Goal: Task Accomplishment & Management: Manage account settings

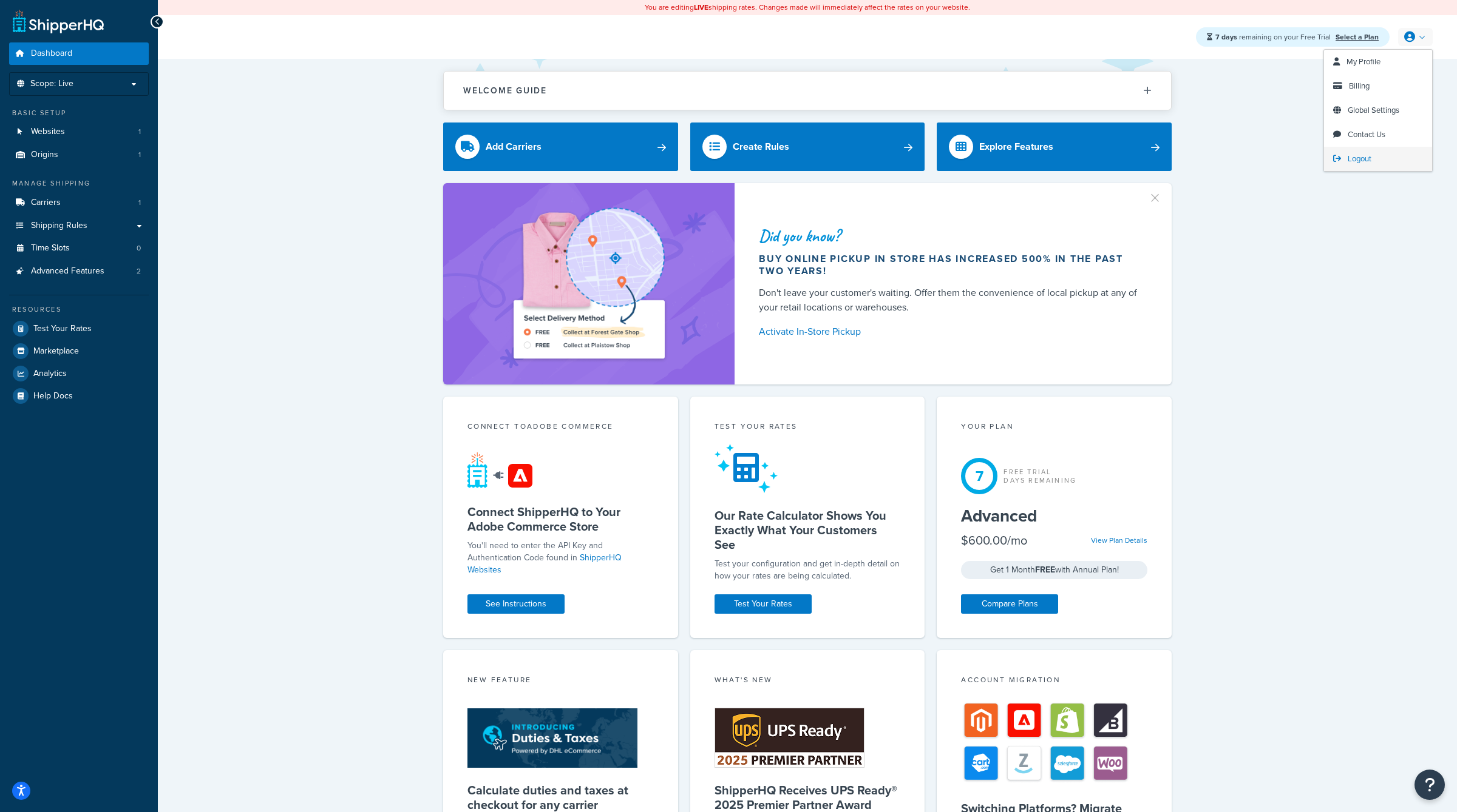
click at [1373, 156] on link "Logout" at bounding box center [1377, 159] width 108 height 24
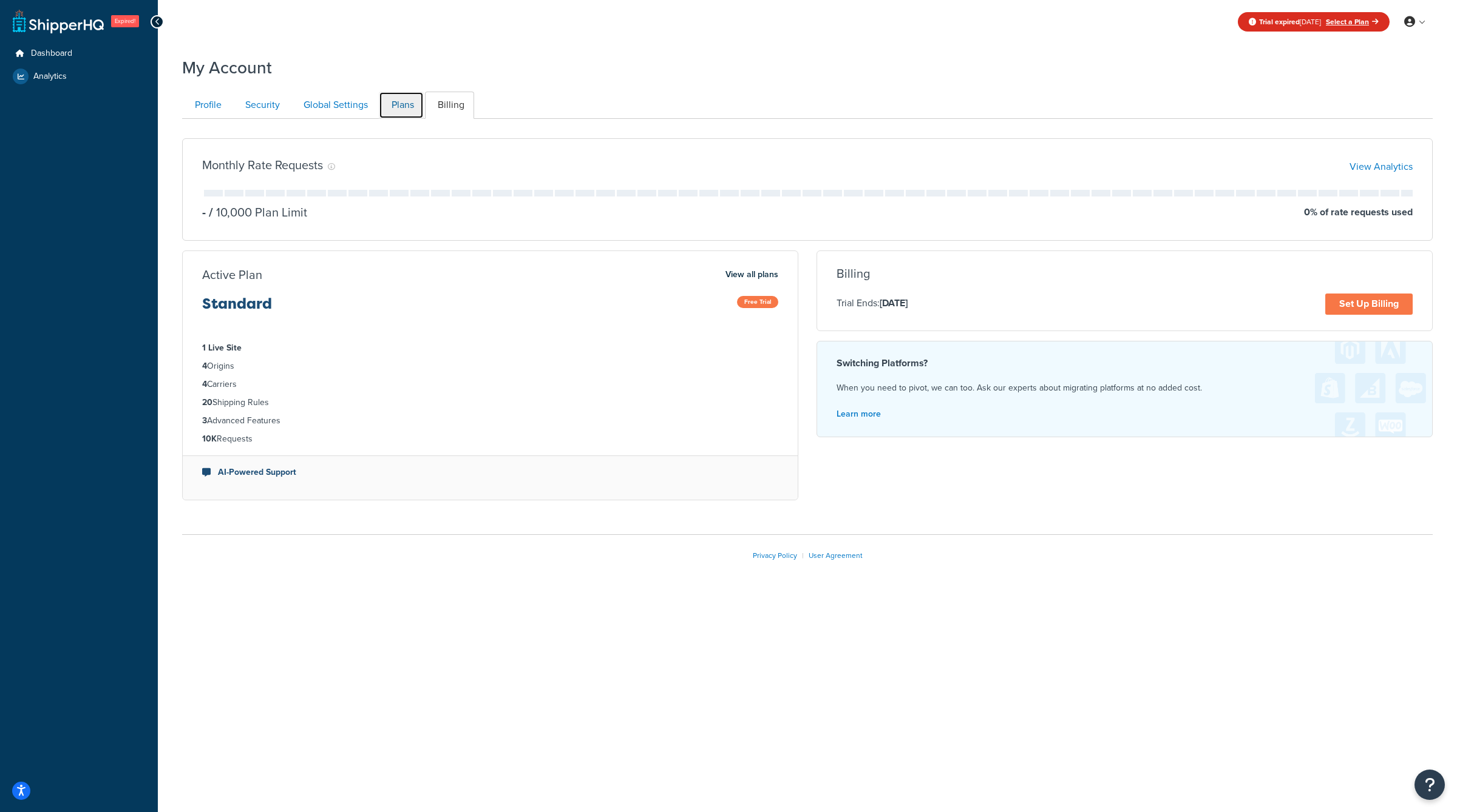
click at [401, 106] on link "Plans" at bounding box center [401, 105] width 45 height 27
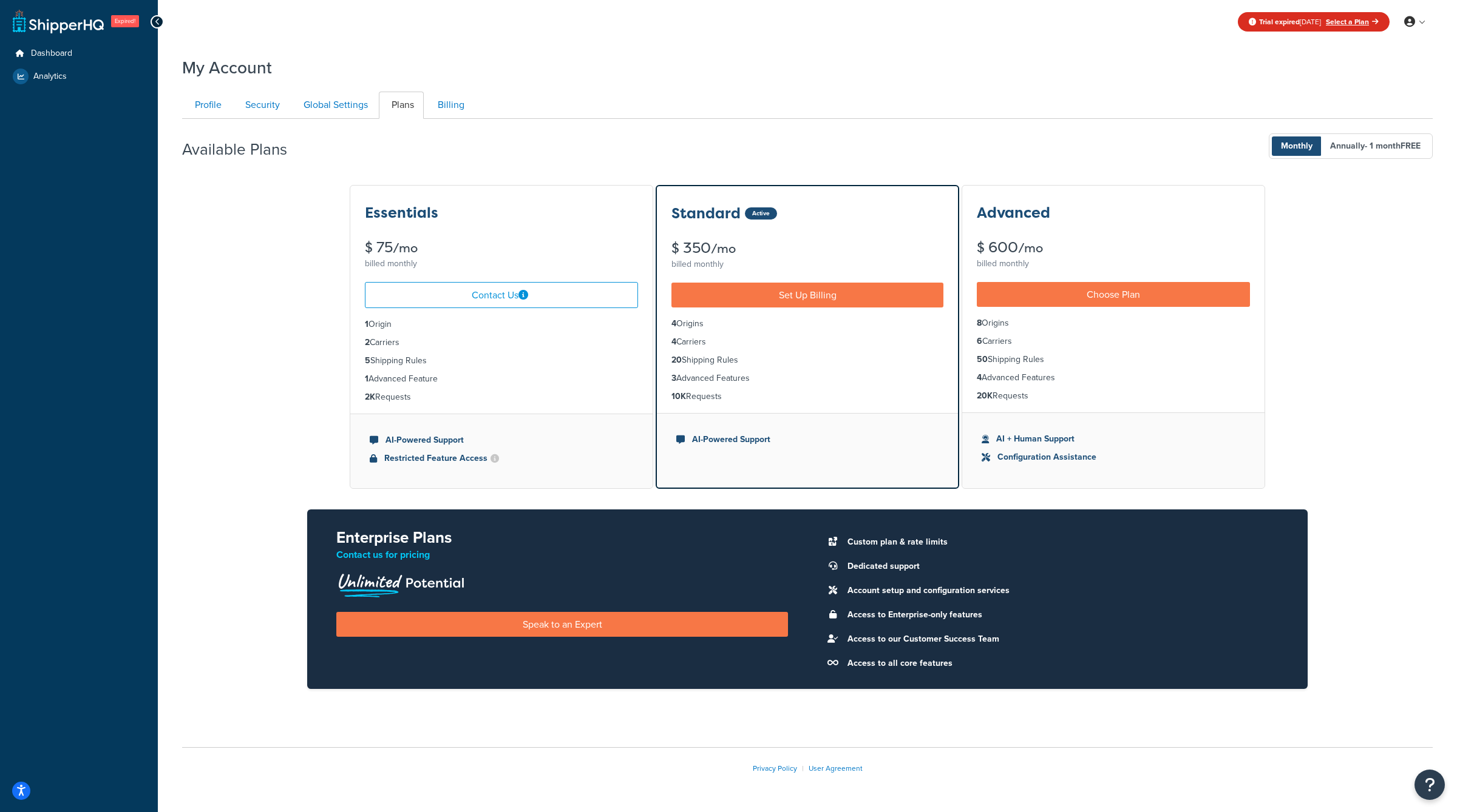
scroll to position [36, 0]
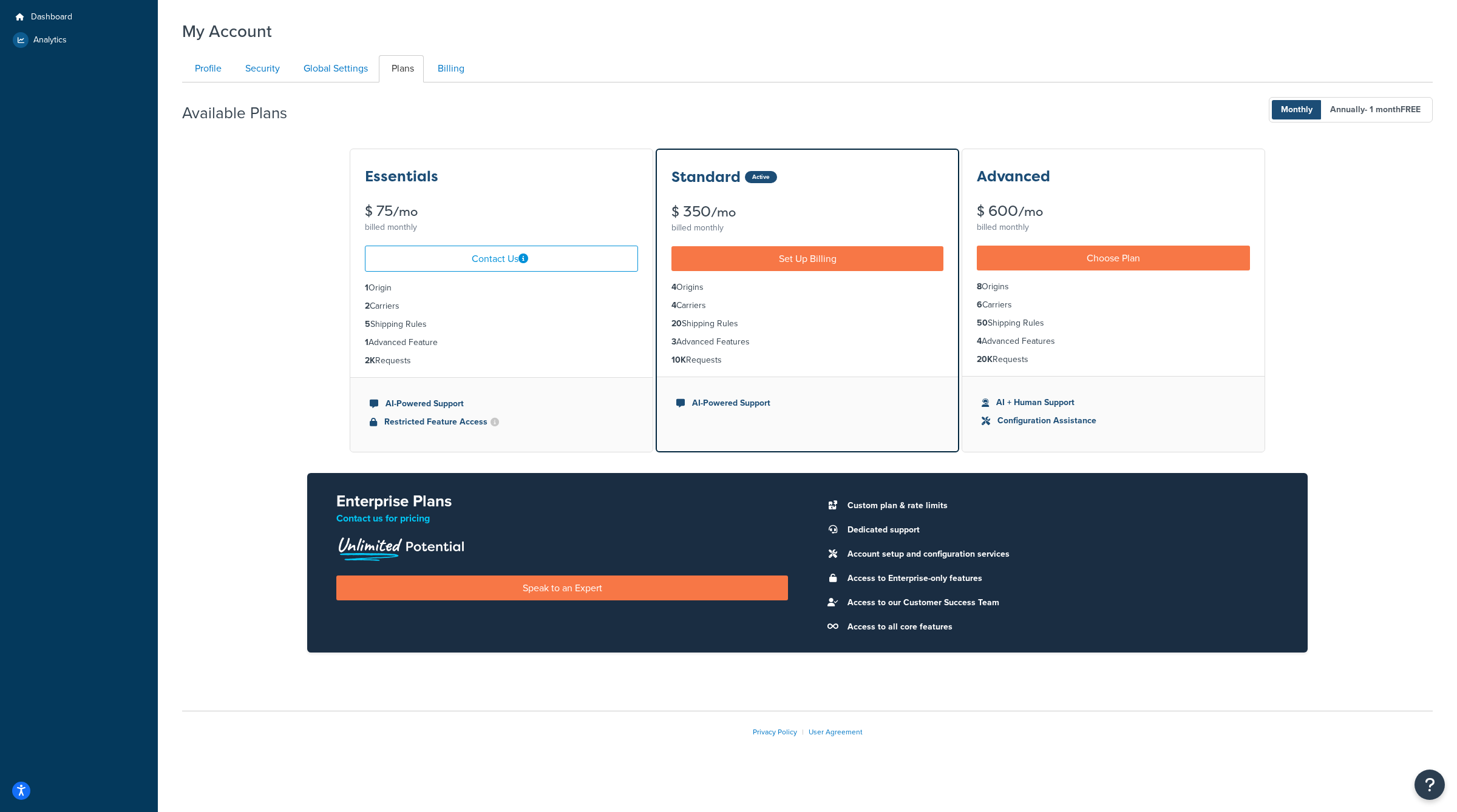
drag, startPoint x: 419, startPoint y: 357, endPoint x: 345, endPoint y: 351, distance: 74.2
click at [345, 352] on div "Essentials $ 75 /mo billed monthly Contact Us 1 Origin 2 Carriers 5 Shipping Ru…" at bounding box center [807, 410] width 1250 height 526
click at [437, 351] on ul "1 Origin 2 Carriers 5 Shipping Rules 1 Advanced Feature 2K Requests" at bounding box center [502, 324] width 302 height 106
drag, startPoint x: 431, startPoint y: 366, endPoint x: 300, endPoint y: 359, distance: 131.2
click at [300, 359] on div "Essentials $ 75 /mo billed monthly Contact Us 1 Origin 2 Carriers 5 Shipping Ru…" at bounding box center [807, 410] width 1250 height 526
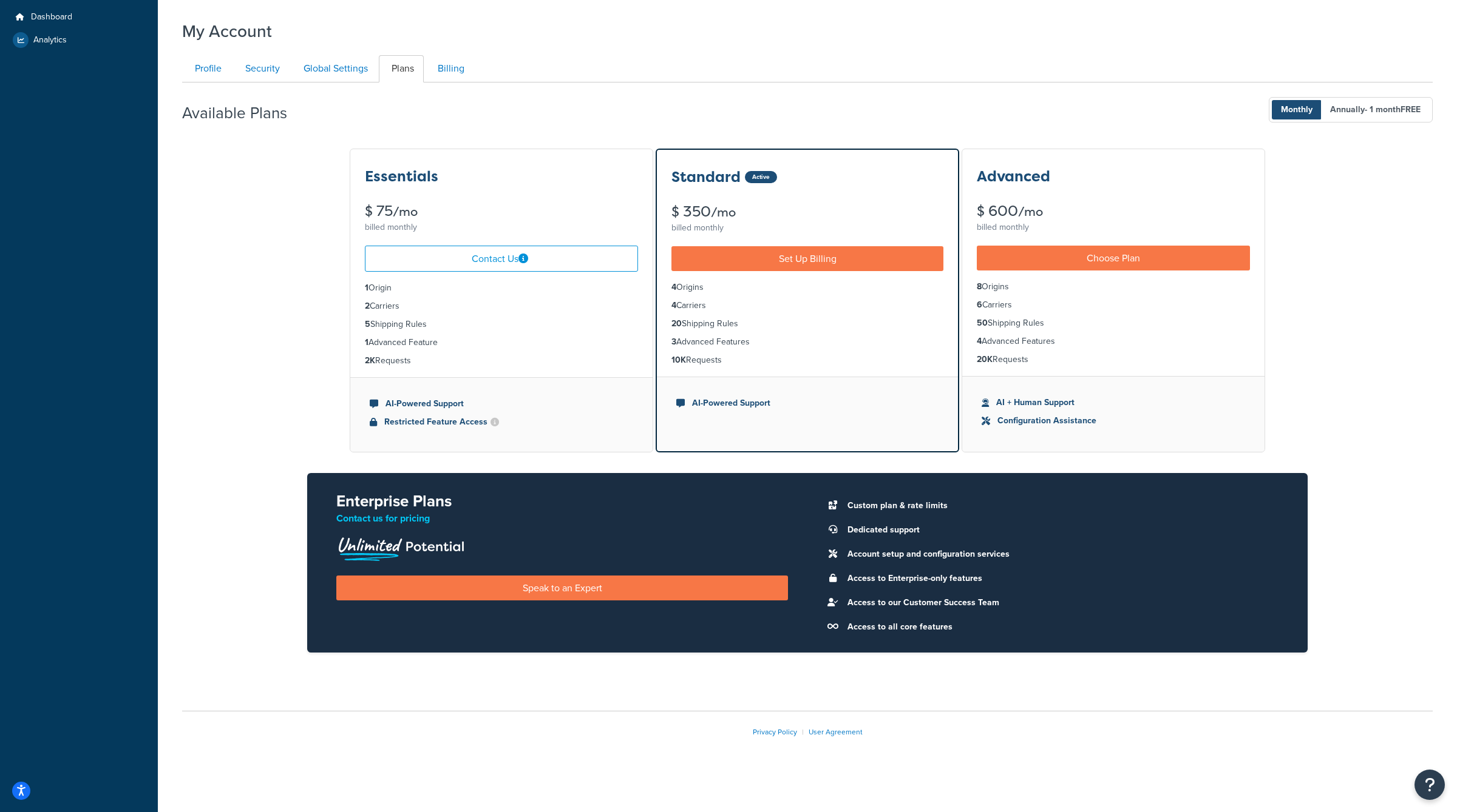
click at [416, 358] on li "2K Requests" at bounding box center [501, 361] width 273 height 13
drag, startPoint x: 416, startPoint y: 358, endPoint x: 344, endPoint y: 358, distance: 72.0
click at [344, 358] on div "Essentials $ 75 /mo billed monthly Contact Us 1 Origin 2 Carriers 5 Shipping Ru…" at bounding box center [807, 410] width 1250 height 526
click at [430, 357] on li "2K Requests" at bounding box center [501, 361] width 273 height 13
drag, startPoint x: 418, startPoint y: 357, endPoint x: 339, endPoint y: 357, distance: 79.0
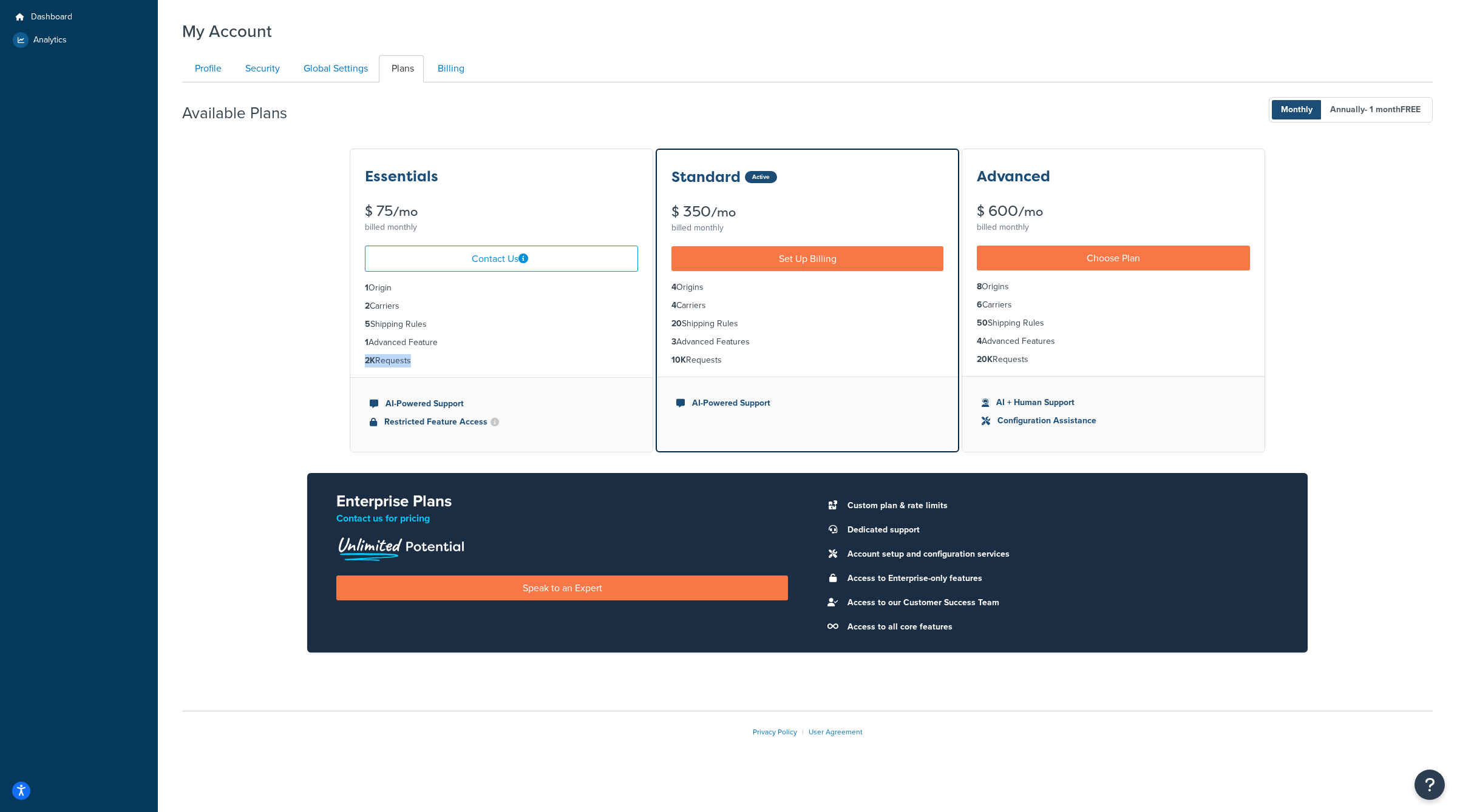
click at [339, 357] on div "Essentials $ 75 /mo billed monthly Contact Us 1 Origin 2 Carriers 5 Shipping Ru…" at bounding box center [807, 410] width 1250 height 526
click at [417, 357] on li "2K Requests" at bounding box center [501, 361] width 273 height 13
drag, startPoint x: 417, startPoint y: 357, endPoint x: 354, endPoint y: 280, distance: 99.5
click at [354, 280] on ul "1 Origin 2 Carriers 5 Shipping Rules 1 Advanced Feature 2K Requests" at bounding box center [502, 324] width 302 height 106
click at [447, 366] on li "2K Requests" at bounding box center [501, 361] width 273 height 13
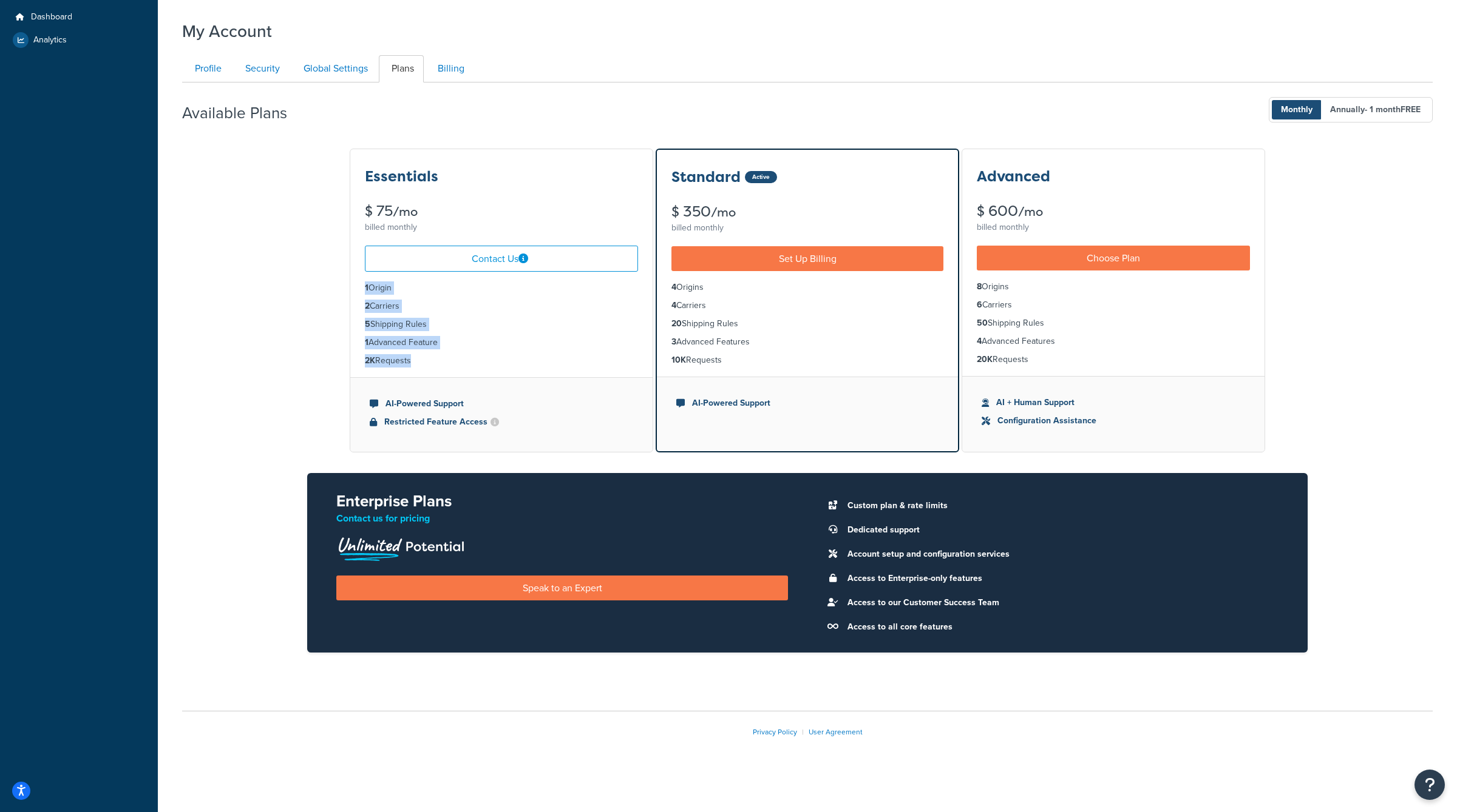
drag, startPoint x: 426, startPoint y: 362, endPoint x: 357, endPoint y: 278, distance: 108.7
click at [357, 278] on ul "1 Origin 2 Carriers 5 Shipping Rules 1 Advanced Feature 2K Requests" at bounding box center [502, 324] width 302 height 106
drag, startPoint x: 361, startPoint y: 279, endPoint x: 427, endPoint y: 372, distance: 114.0
click at [427, 372] on ul "1 Origin 2 Carriers 5 Shipping Rules 1 Advanced Feature 2K Requests" at bounding box center [502, 324] width 302 height 106
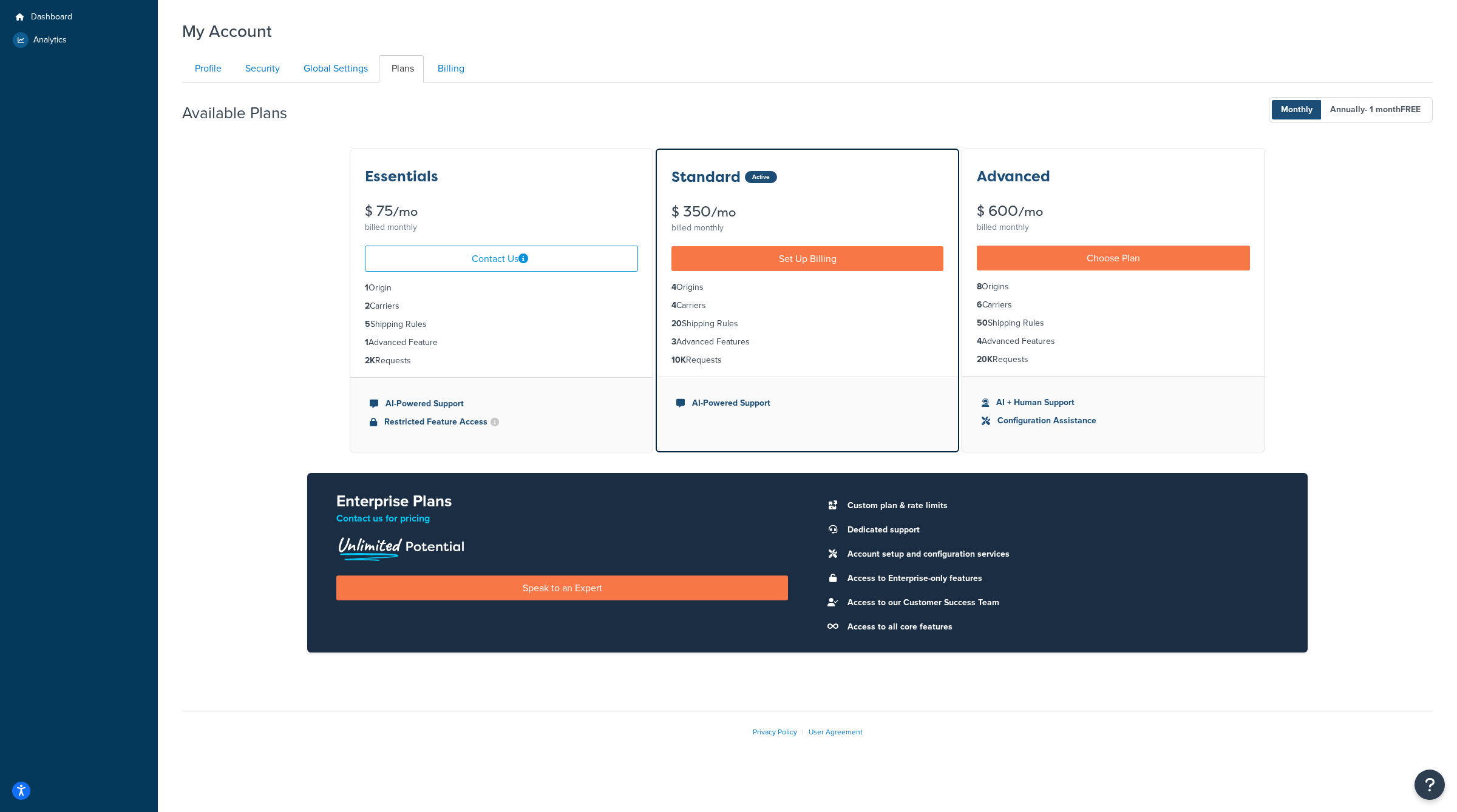
click at [427, 372] on ul "1 Origin 2 Carriers 5 Shipping Rules 1 Advanced Feature 2K Requests" at bounding box center [502, 324] width 302 height 106
drag, startPoint x: 415, startPoint y: 359, endPoint x: 363, endPoint y: 283, distance: 92.1
click at [363, 283] on ul "1 Origin 2 Carriers 5 Shipping Rules 1 Advanced Feature 2K Requests" at bounding box center [502, 324] width 302 height 106
drag, startPoint x: 363, startPoint y: 283, endPoint x: 450, endPoint y: 390, distance: 137.9
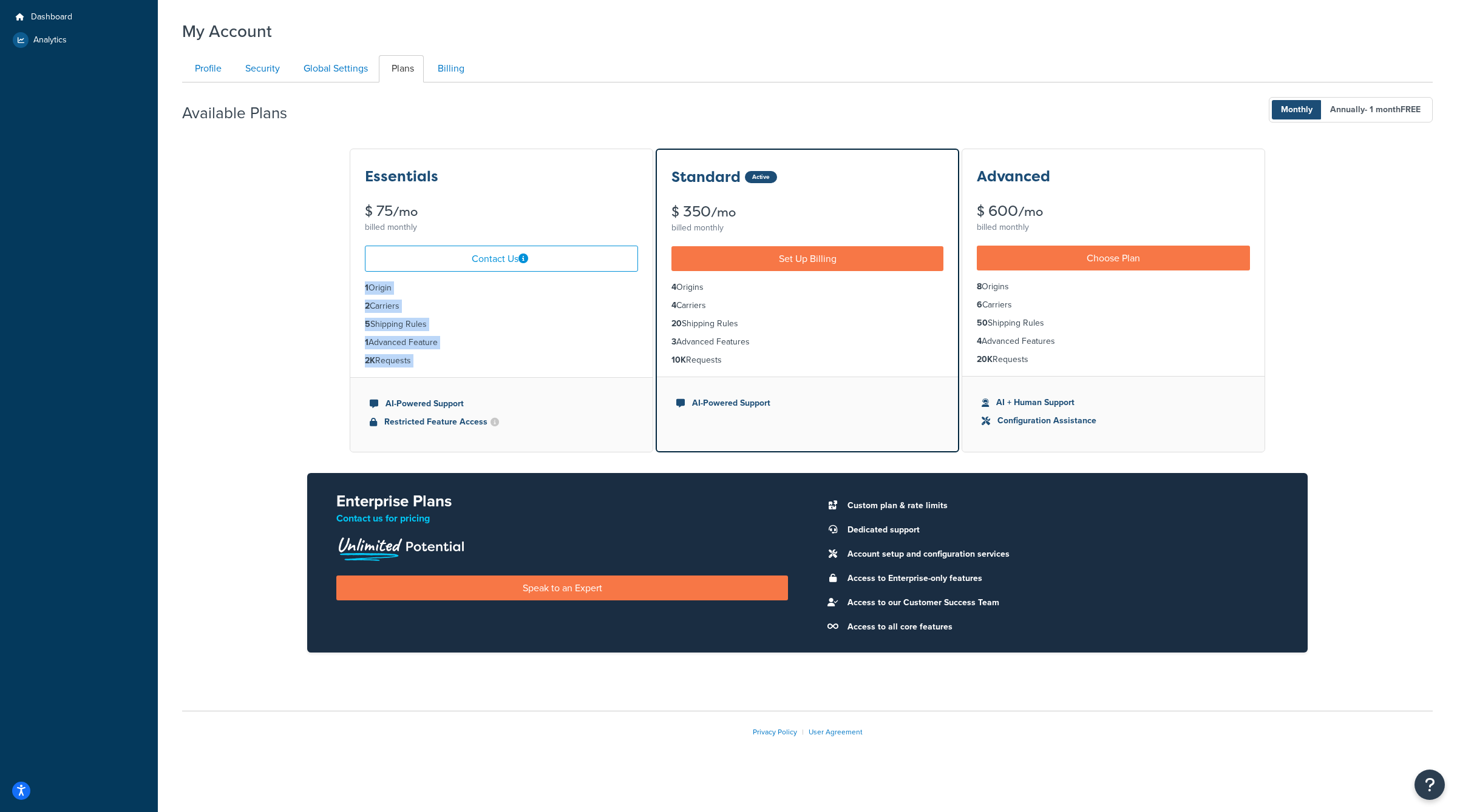
click at [450, 390] on div "Essentials $ 75 /mo billed monthly Contact Us 1 Origin 2 Carriers 5 Shipping Ru…" at bounding box center [501, 300] width 303 height 305
click at [434, 375] on ul "1 Origin 2 Carriers 5 Shipping Rules 1 Advanced Feature 2K Requests" at bounding box center [502, 324] width 302 height 106
drag, startPoint x: 419, startPoint y: 362, endPoint x: 355, endPoint y: 284, distance: 100.9
click at [355, 284] on ul "1 Origin 2 Carriers 5 Shipping Rules 1 Advanced Feature 2K Requests" at bounding box center [502, 324] width 302 height 106
click at [308, 347] on div "Essentials $ 75 /mo billed monthly Contact Us 1 Origin 2 Carriers 5 Shipping Ru…" at bounding box center [807, 410] width 1250 height 526
